Goal: Transaction & Acquisition: Purchase product/service

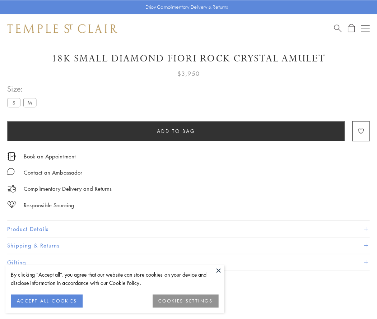
scroll to position [42, 0]
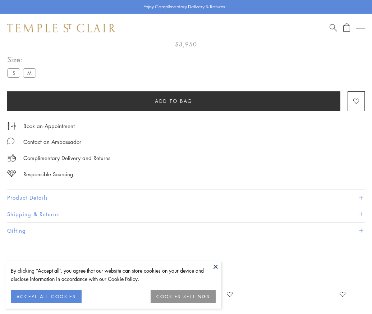
click at [173, 101] on span "Add to bag" at bounding box center [174, 101] width 38 height 8
